Goal: Task Accomplishment & Management: Use online tool/utility

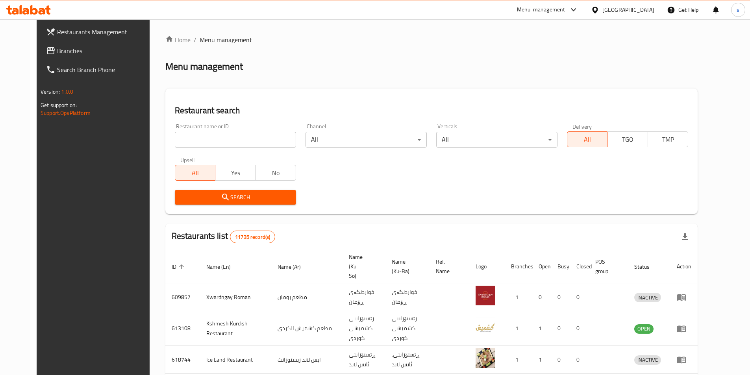
drag, startPoint x: 0, startPoint y: 0, endPoint x: 177, endPoint y: 142, distance: 227.2
click at [185, 135] on input "search" at bounding box center [235, 140] width 121 height 16
paste input "691955"
type input "691955"
click at [177, 142] on div at bounding box center [375, 187] width 750 height 375
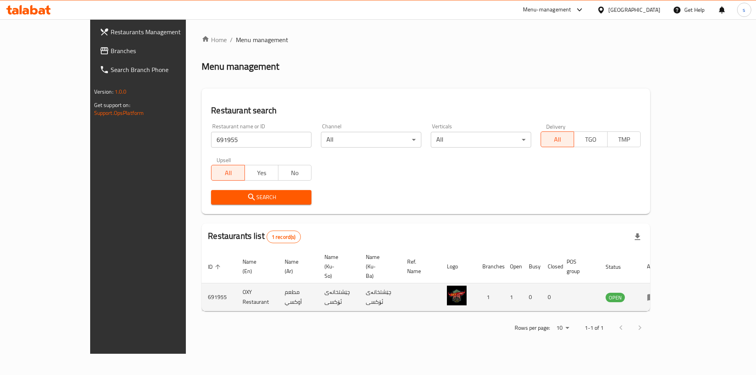
click at [668, 284] on td "enhanced table" at bounding box center [654, 298] width 27 height 28
click at [656, 295] on icon "enhanced table" at bounding box center [651, 298] width 9 height 7
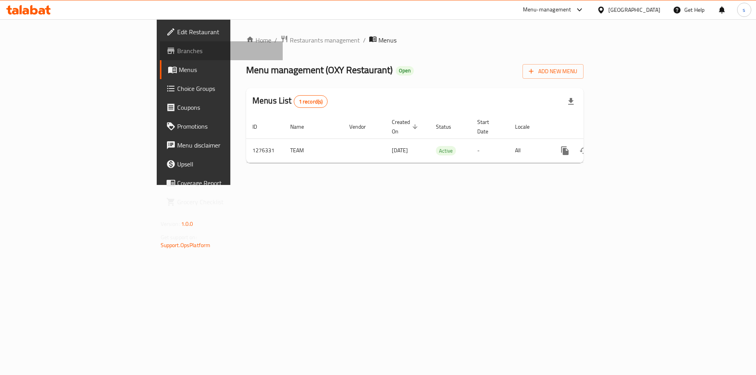
click at [177, 50] on span "Branches" at bounding box center [227, 50] width 100 height 9
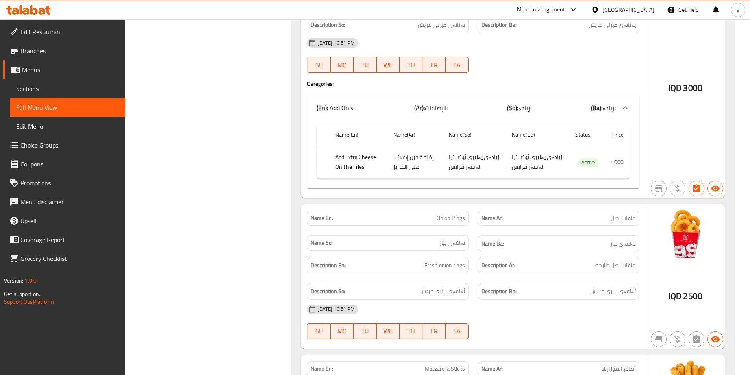
scroll to position [2331, 0]
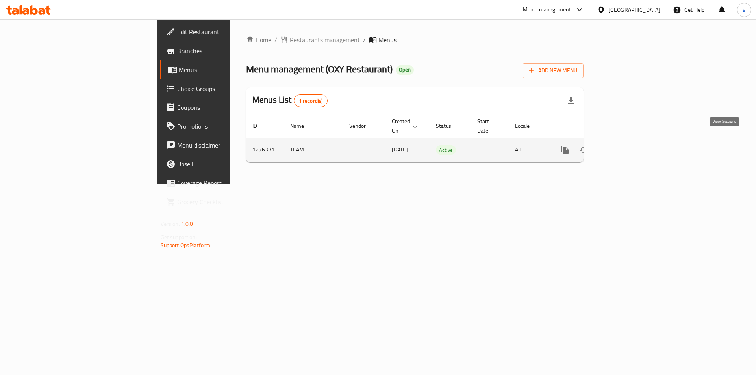
click at [627, 145] on icon "enhanced table" at bounding box center [621, 149] width 9 height 9
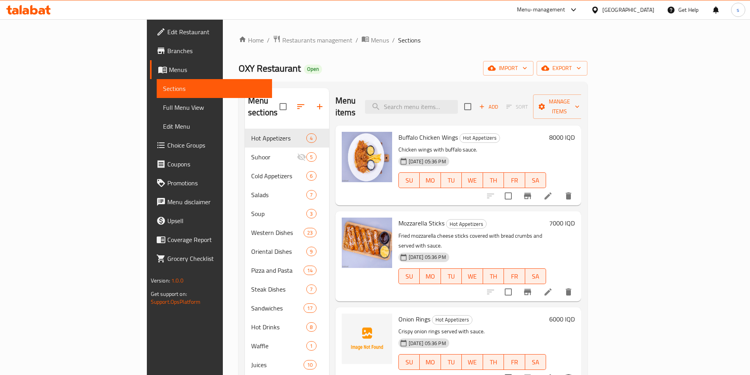
click at [163, 110] on span "Full Menu View" at bounding box center [214, 107] width 103 height 9
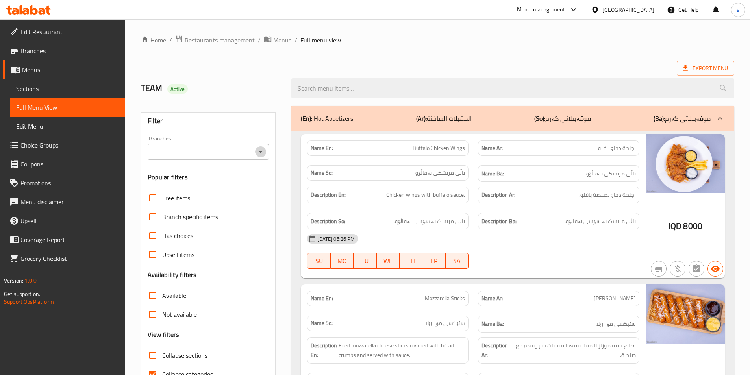
click at [266, 152] on button "Open" at bounding box center [260, 152] width 11 height 11
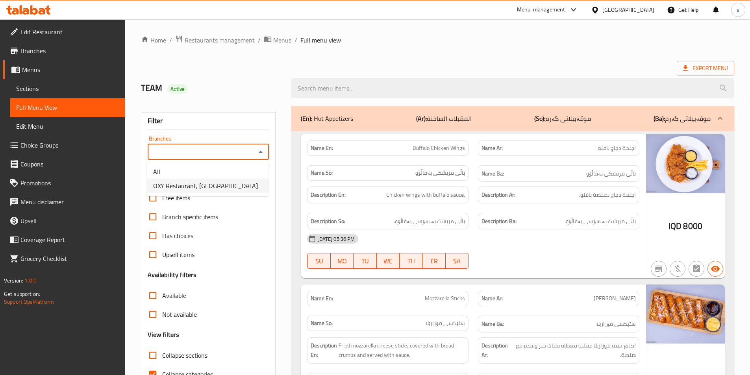
click at [252, 182] on li "OXY Restaurant, Al jadreya" at bounding box center [208, 186] width 122 height 14
type input "OXY Restaurant, Al jadreya"
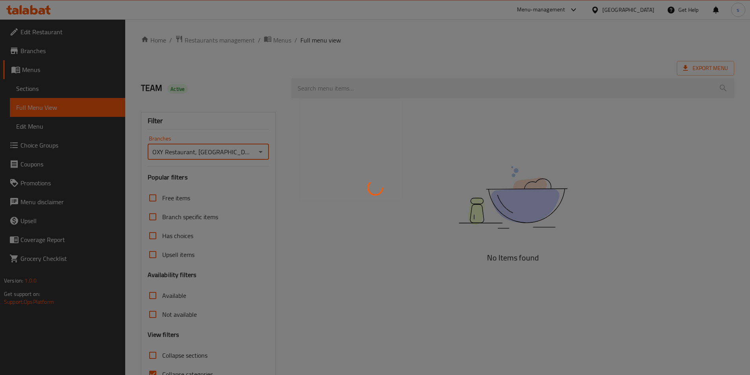
scroll to position [42, 0]
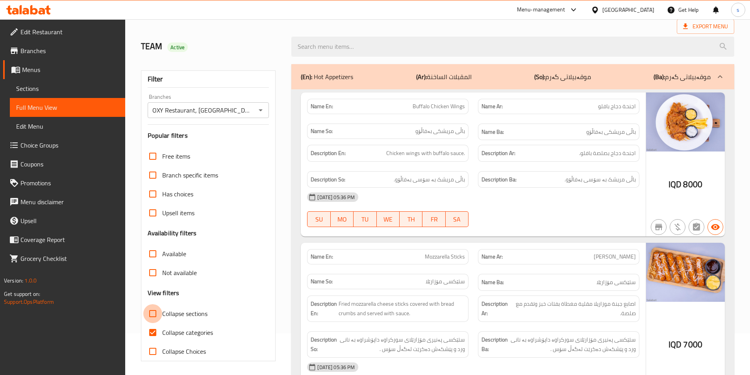
click at [147, 313] on input "Collapse sections" at bounding box center [152, 313] width 19 height 19
checkbox input "true"
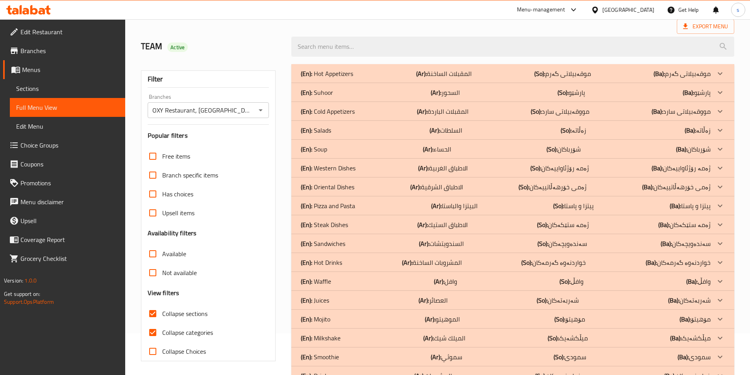
click at [156, 337] on input "Collapse categories" at bounding box center [152, 332] width 19 height 19
click at [154, 335] on input "Collapse categories" at bounding box center [152, 332] width 19 height 19
checkbox input "true"
click at [351, 167] on p "(En): Western Dishes" at bounding box center [328, 167] width 55 height 9
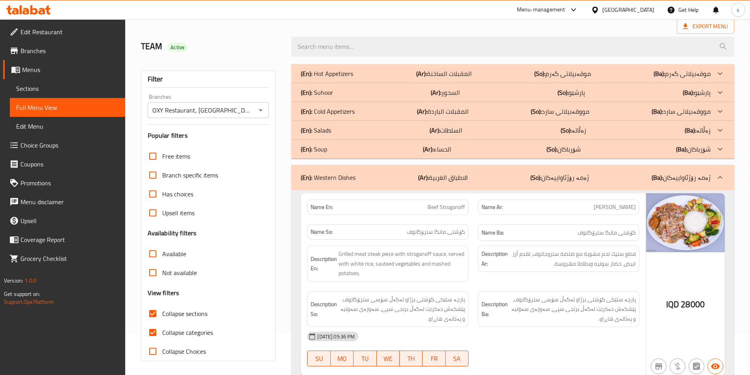
click at [351, 167] on div "(En): Western Dishes (Ar): الاطباق الغربية (So): ژەمە رۆژئاواییەکان (Ba): ژەمە …" at bounding box center [512, 177] width 443 height 25
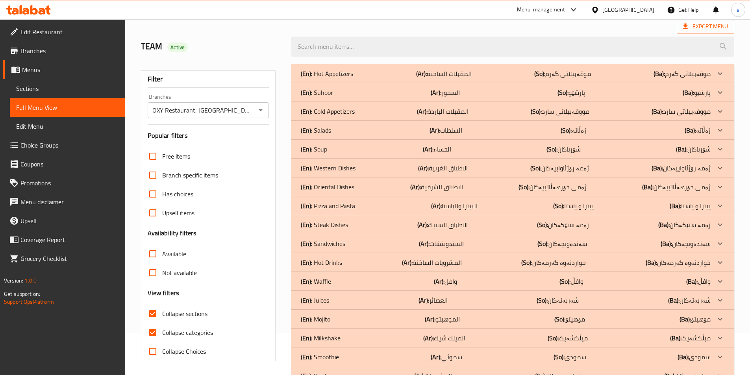
click at [359, 183] on div "(En): Oriental Dishes (Ar): الاطباق الشرقية (So): ژەمی خۆرهەڵاتییەکان (Ba): ژەم…" at bounding box center [506, 186] width 410 height 9
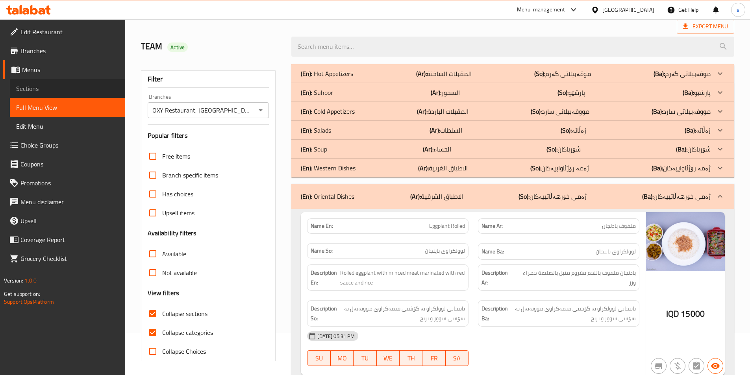
click at [43, 90] on span "Sections" at bounding box center [67, 88] width 103 height 9
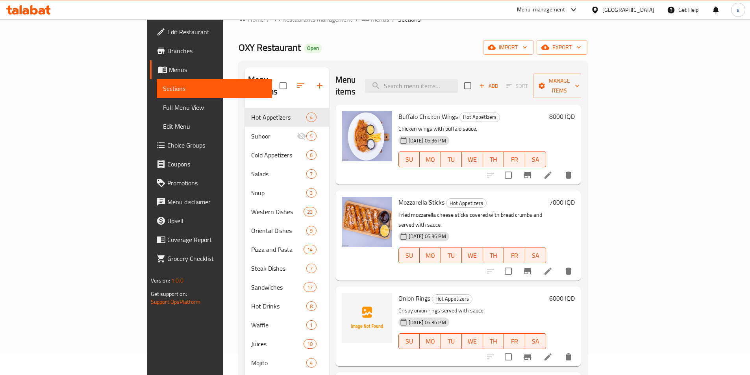
scroll to position [30, 0]
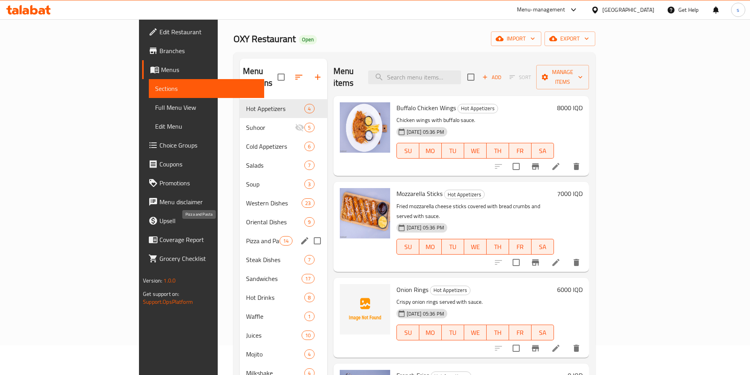
click at [246, 236] on span "Pizza and Pasta" at bounding box center [262, 240] width 33 height 9
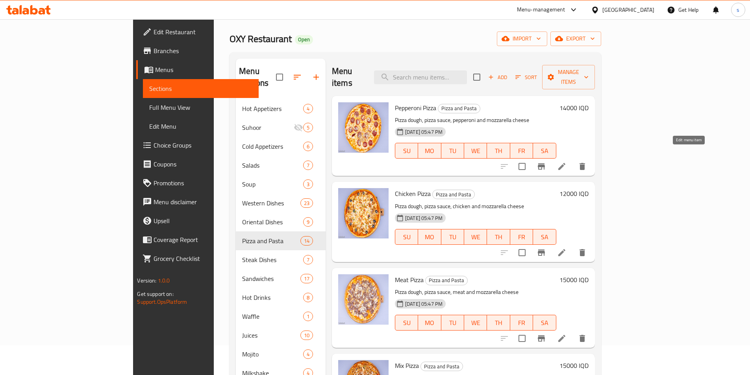
click at [567, 162] on icon at bounding box center [561, 166] width 9 height 9
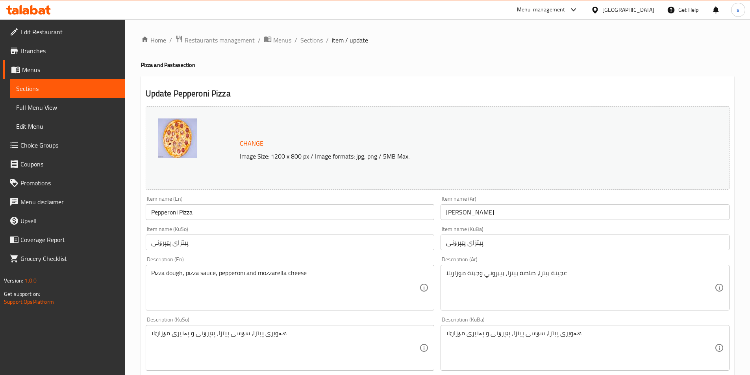
click at [428, 70] on div "Home / Restaurants management / Menus / Sections / item / update Pizza and Past…" at bounding box center [437, 339] width 593 height 608
click at [347, 0] on div "Menu-management Iraq Get Help s" at bounding box center [375, 10] width 750 height 20
click at [48, 92] on span "Sections" at bounding box center [67, 88] width 103 height 9
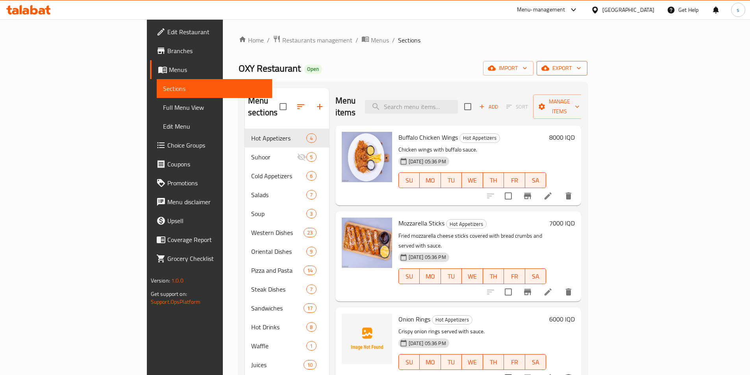
click at [581, 68] on span "export" at bounding box center [562, 68] width 38 height 10
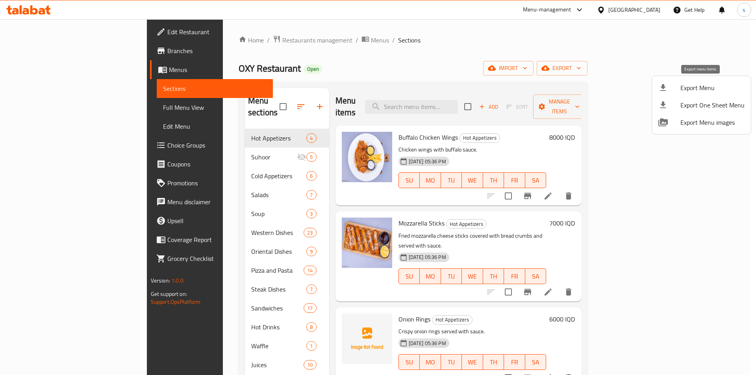
click at [712, 87] on span "Export Menu" at bounding box center [713, 87] width 64 height 9
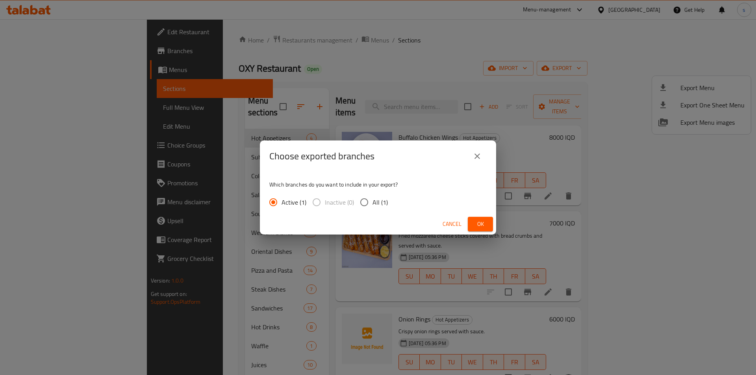
click at [482, 225] on span "Ok" at bounding box center [480, 224] width 13 height 10
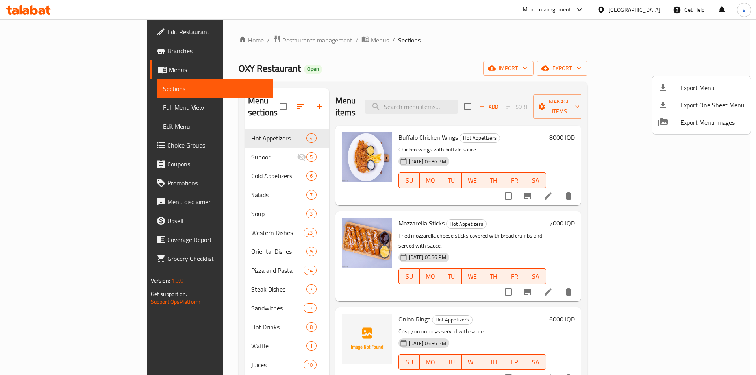
click at [756, 179] on div at bounding box center [378, 187] width 756 height 375
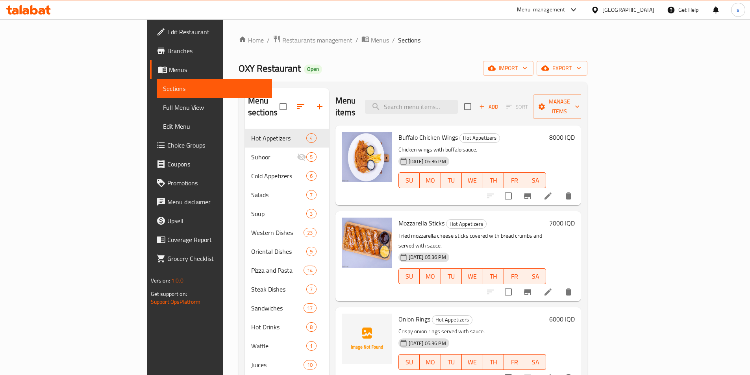
scroll to position [110, 0]
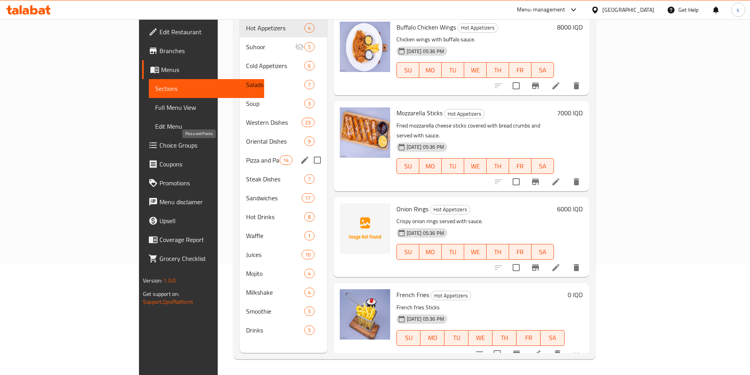
click at [246, 156] on span "Pizza and Pasta" at bounding box center [262, 160] width 33 height 9
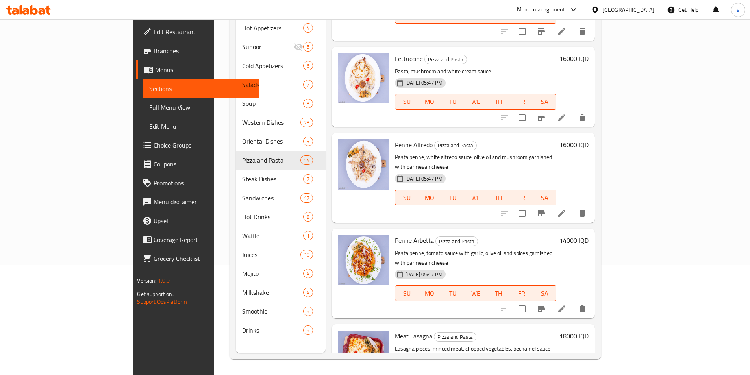
scroll to position [849, 0]
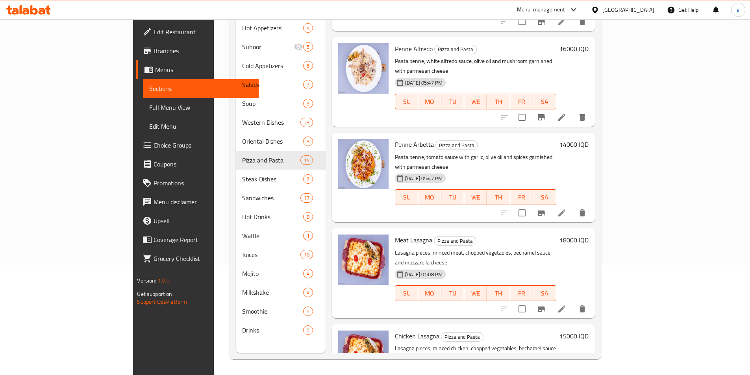
click at [136, 58] on link "Branches" at bounding box center [197, 50] width 122 height 19
